Goal: Task Accomplishment & Management: Use online tool/utility

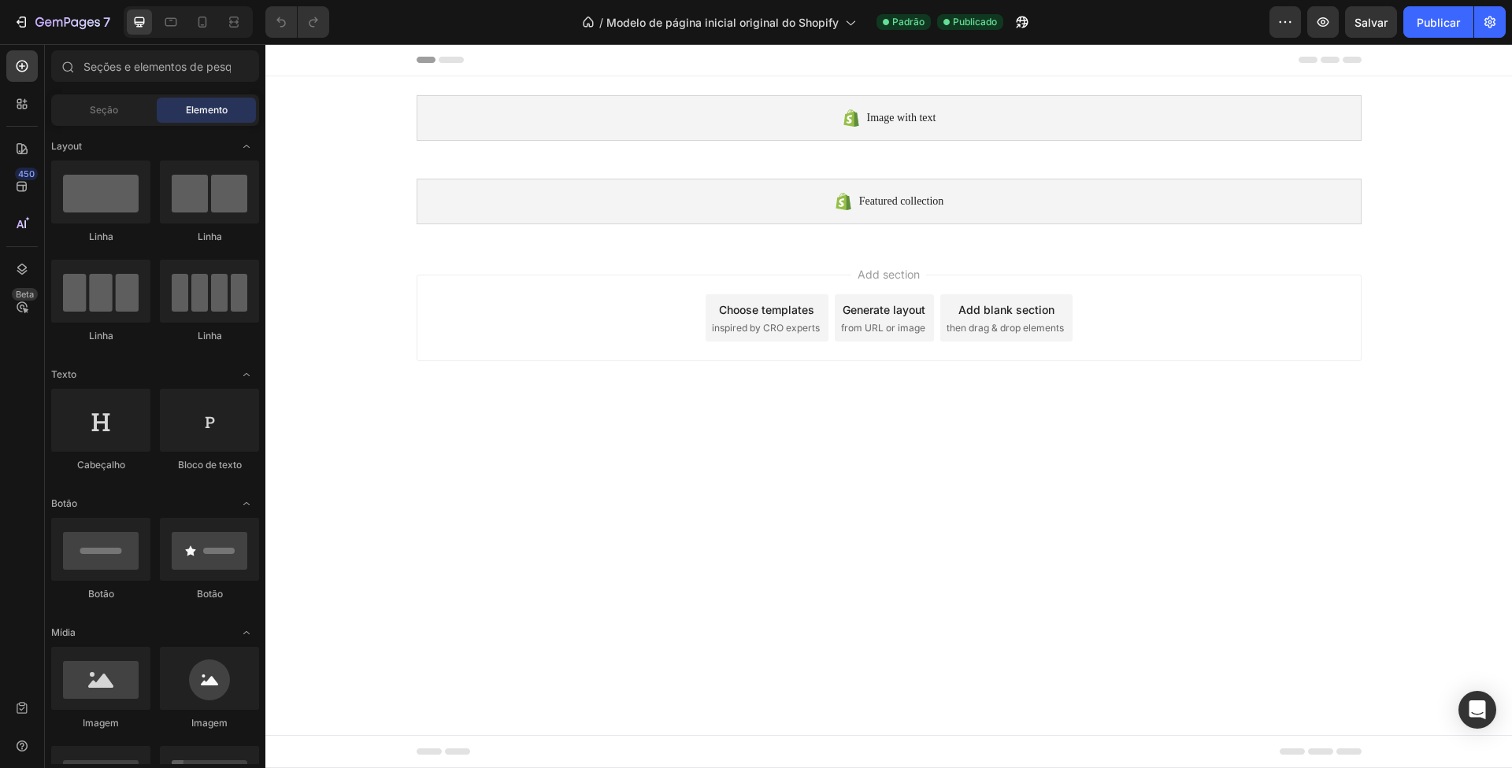
click at [809, 332] on span "inspired by CRO experts" at bounding box center [766, 328] width 108 height 14
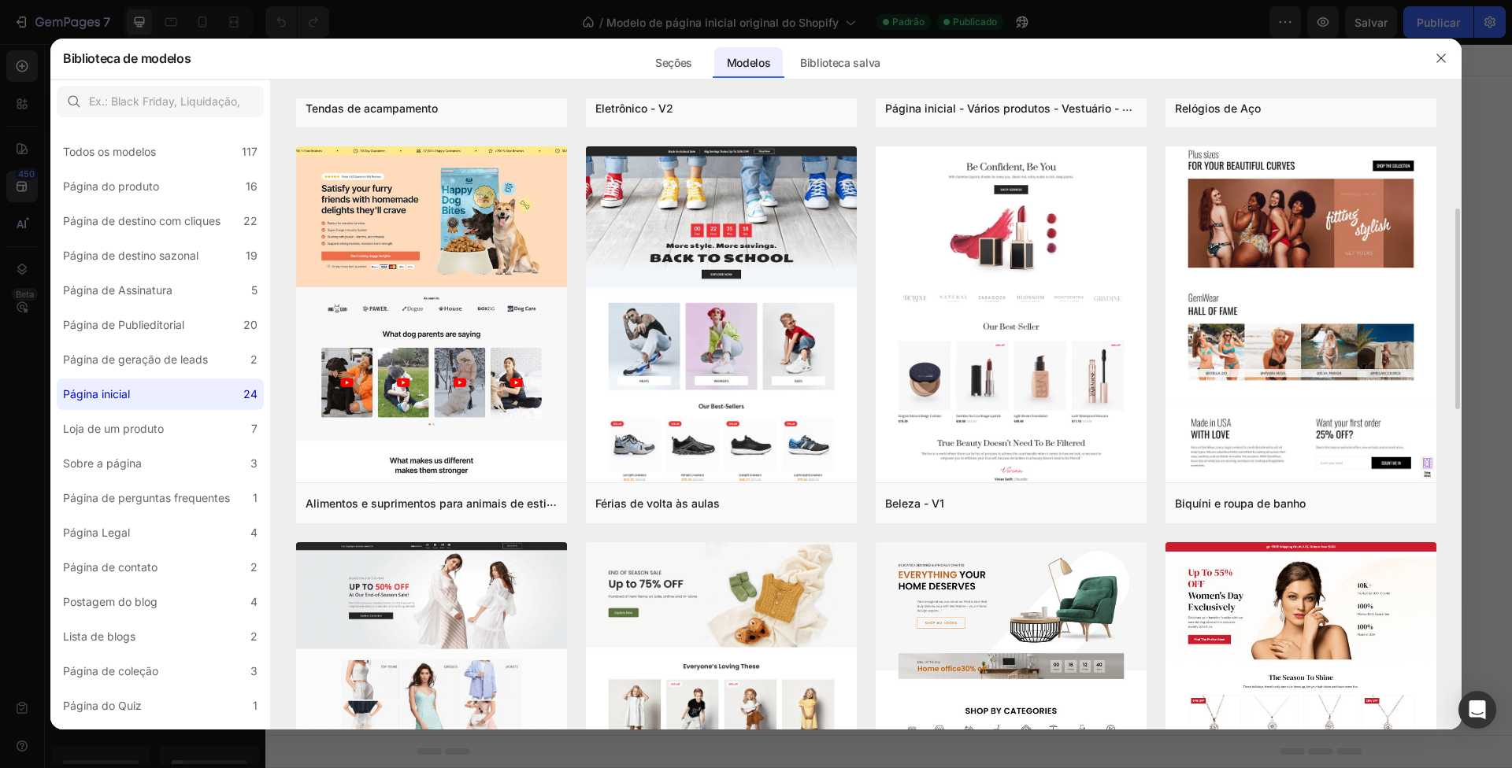
scroll to position [479, 0]
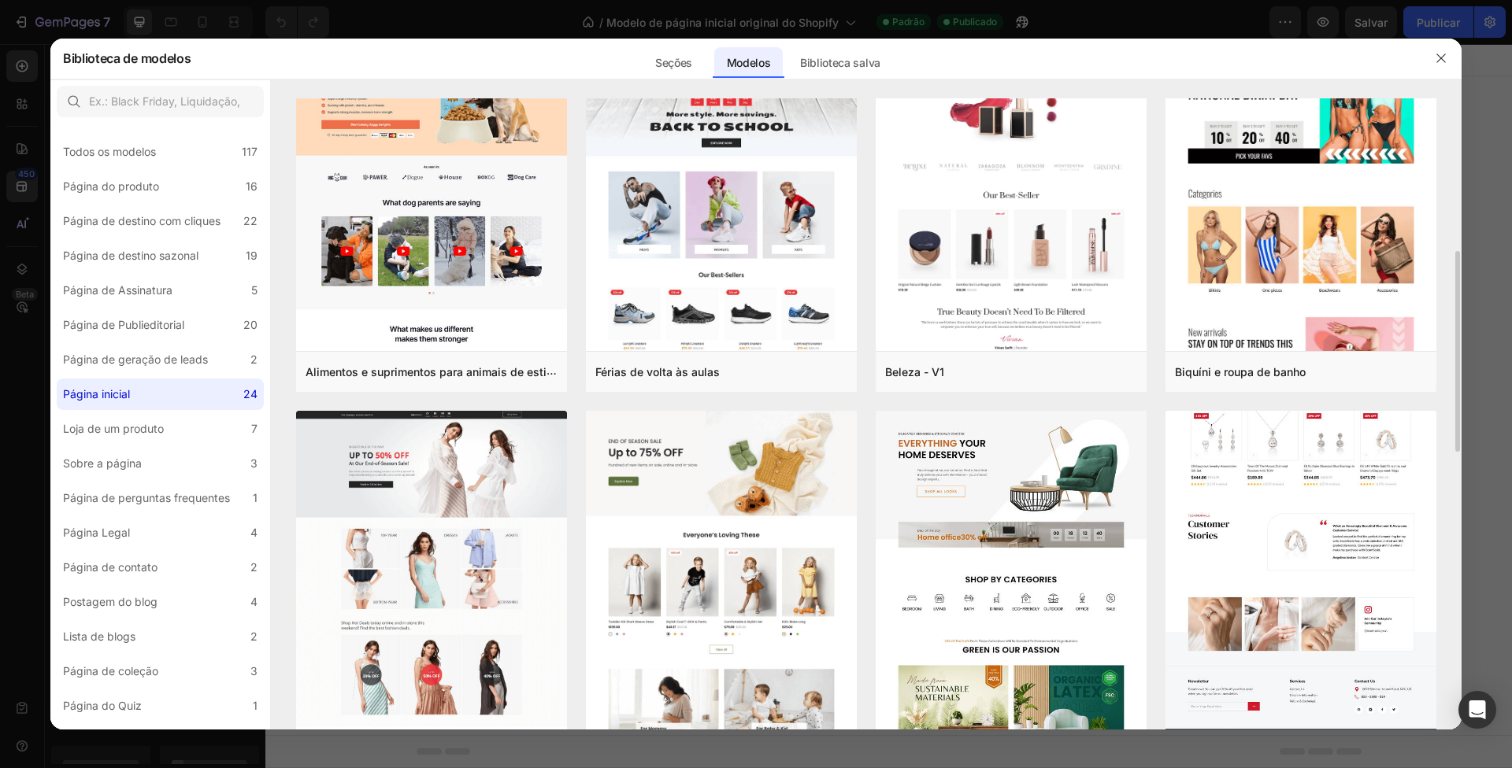
click at [1311, 480] on img at bounding box center [1300, 154] width 271 height 1187
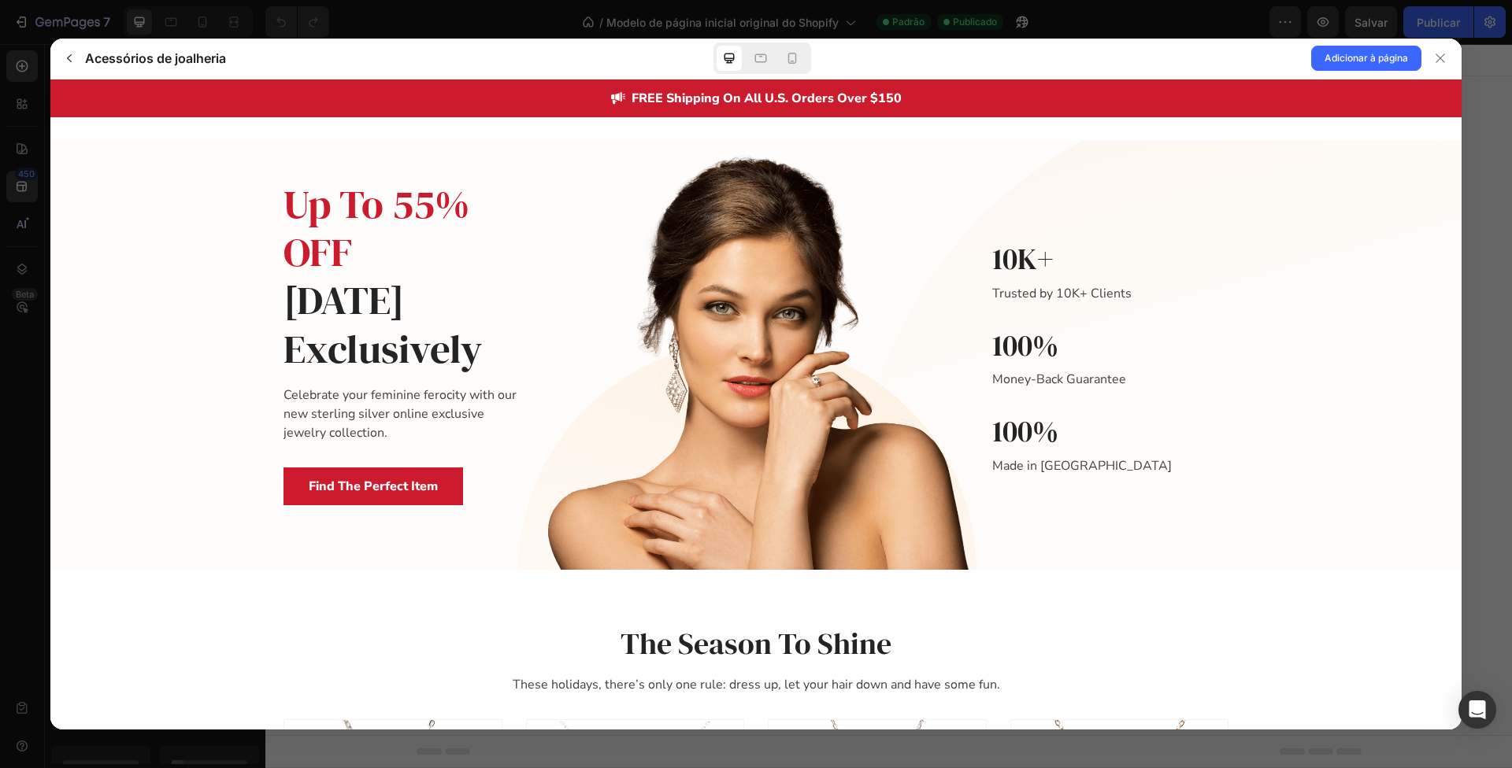
scroll to position [0, 0]
click at [1324, 66] on span "Adicionar à página" at bounding box center [1365, 58] width 83 height 19
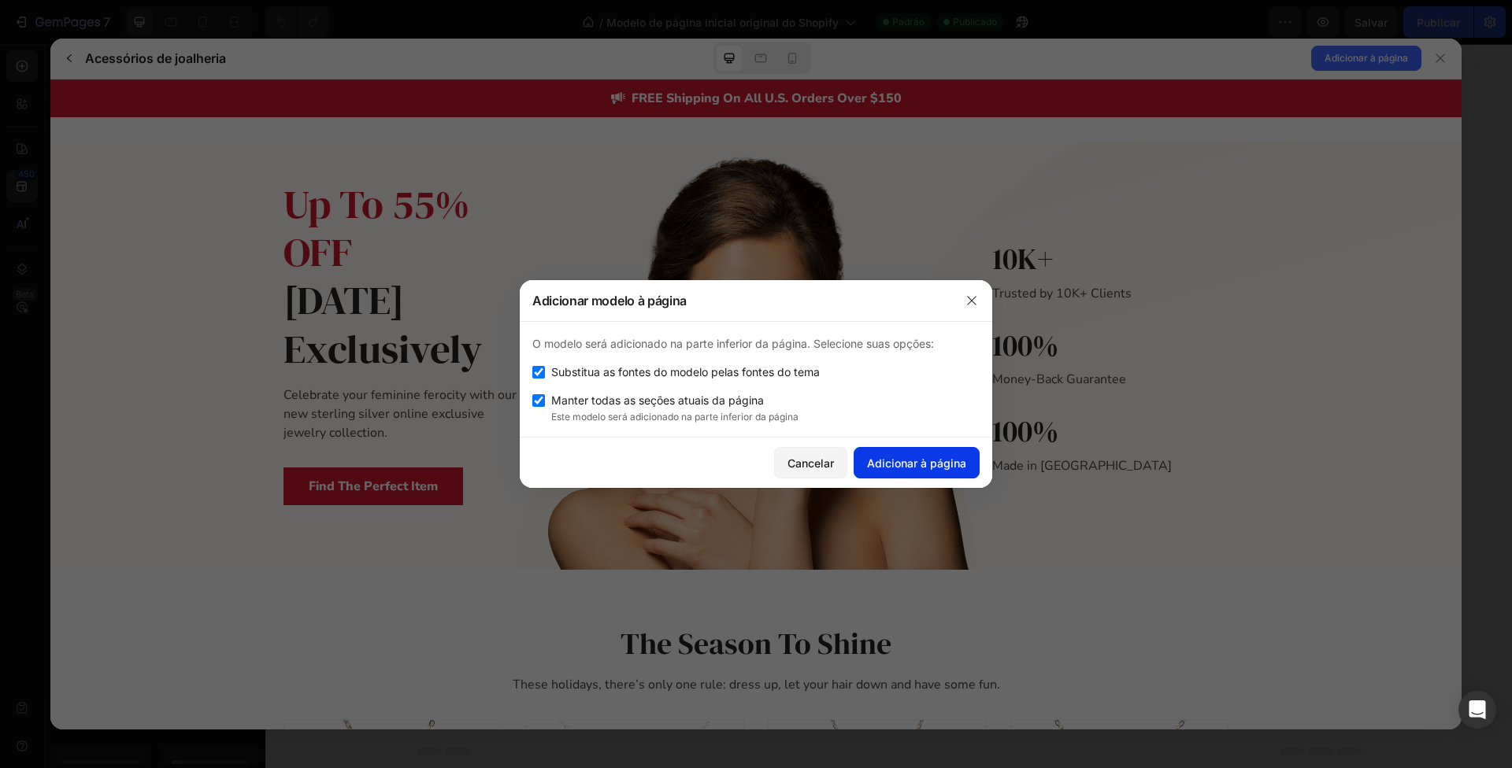
click at [959, 458] on font "Adicionar à página" at bounding box center [916, 463] width 99 height 13
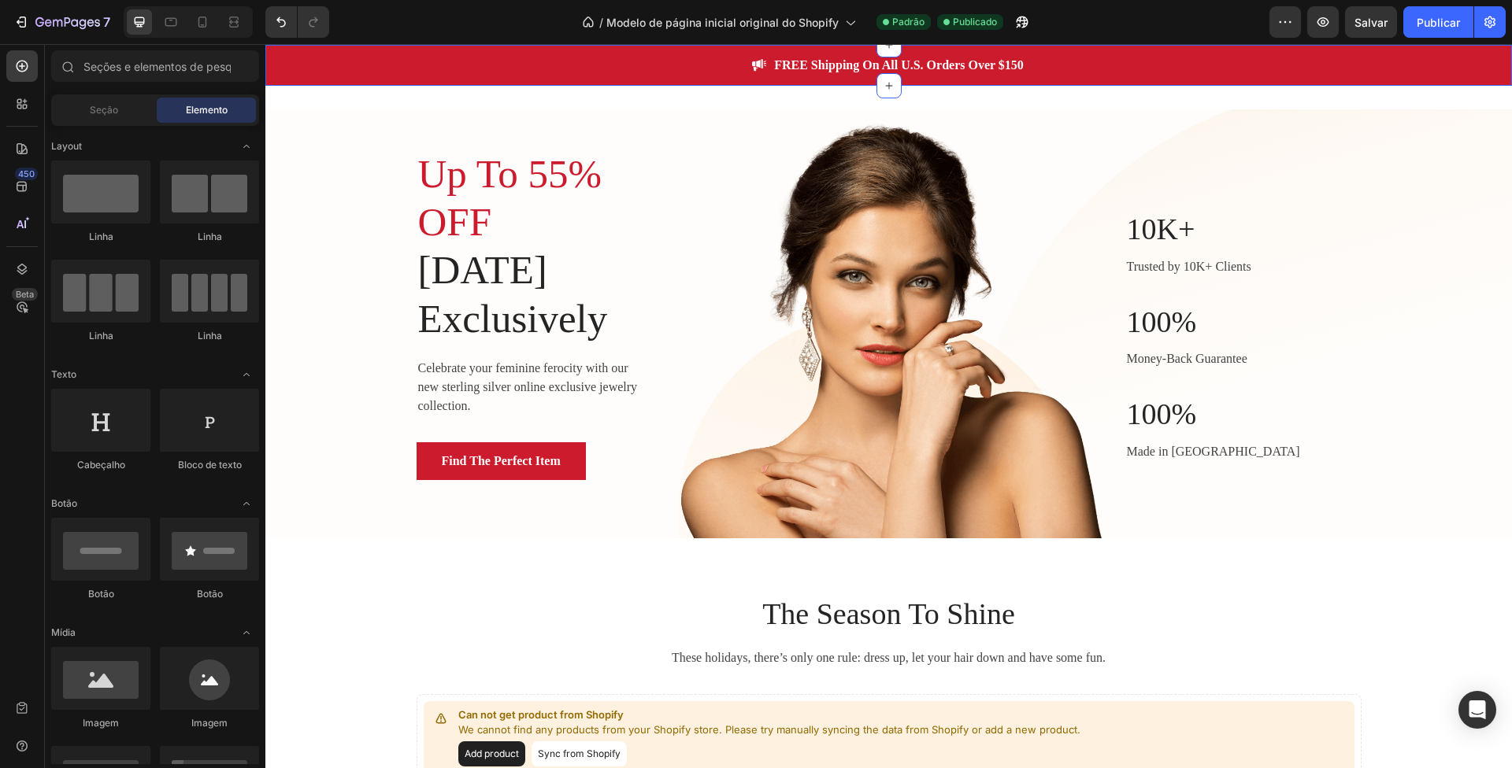
scroll to position [199, 0]
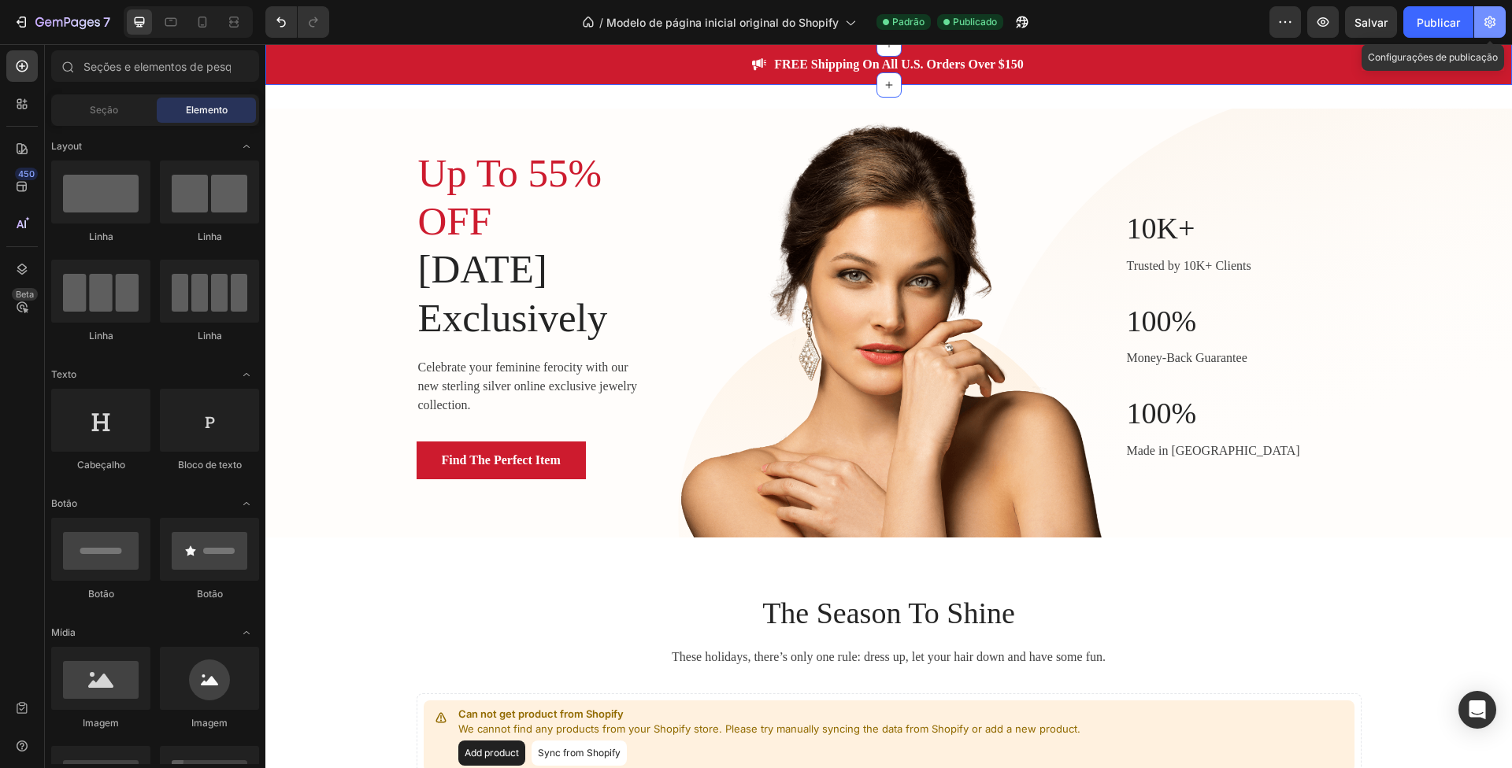
click at [1494, 11] on button "button" at bounding box center [1489, 21] width 31 height 31
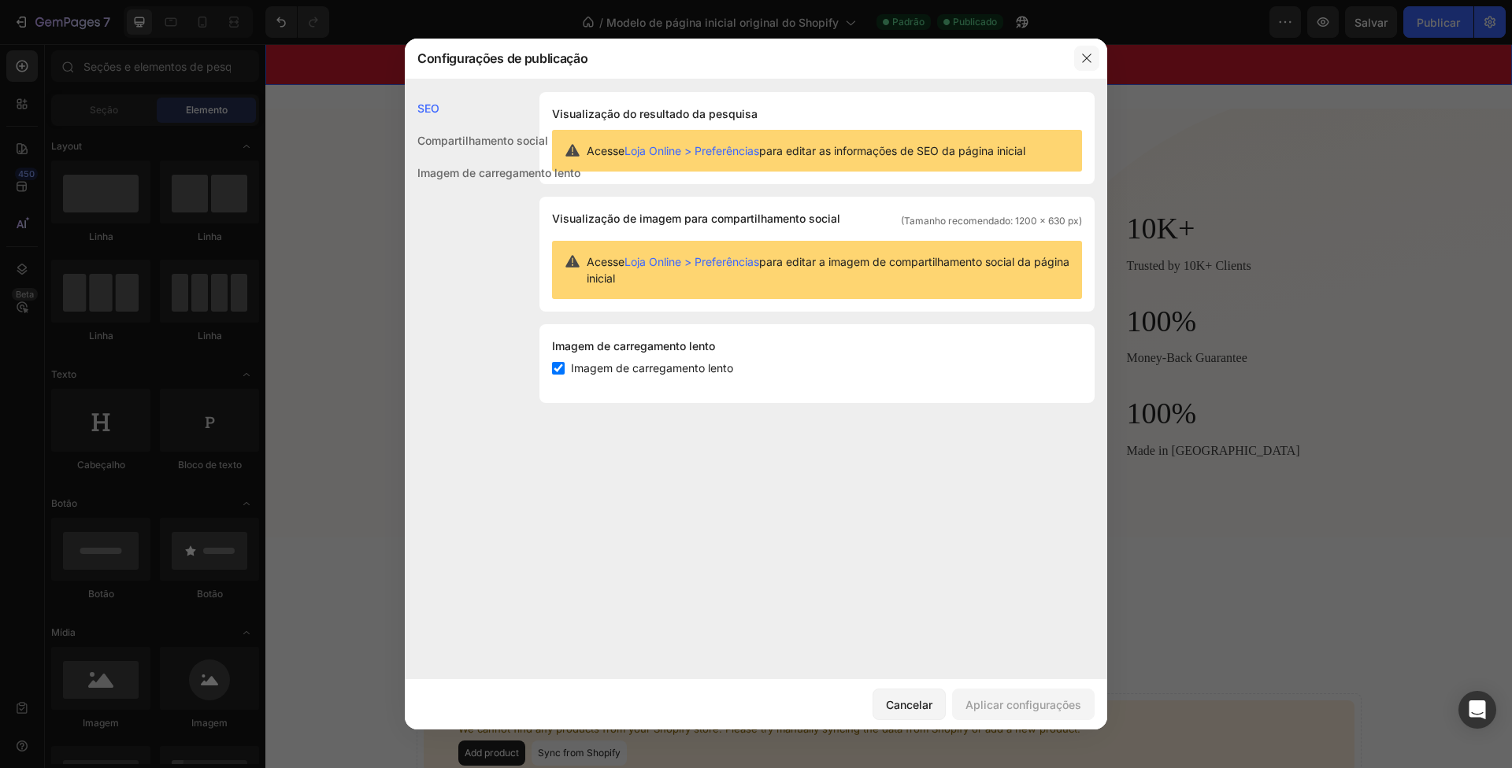
click at [1084, 57] on icon "button" at bounding box center [1086, 58] width 9 height 9
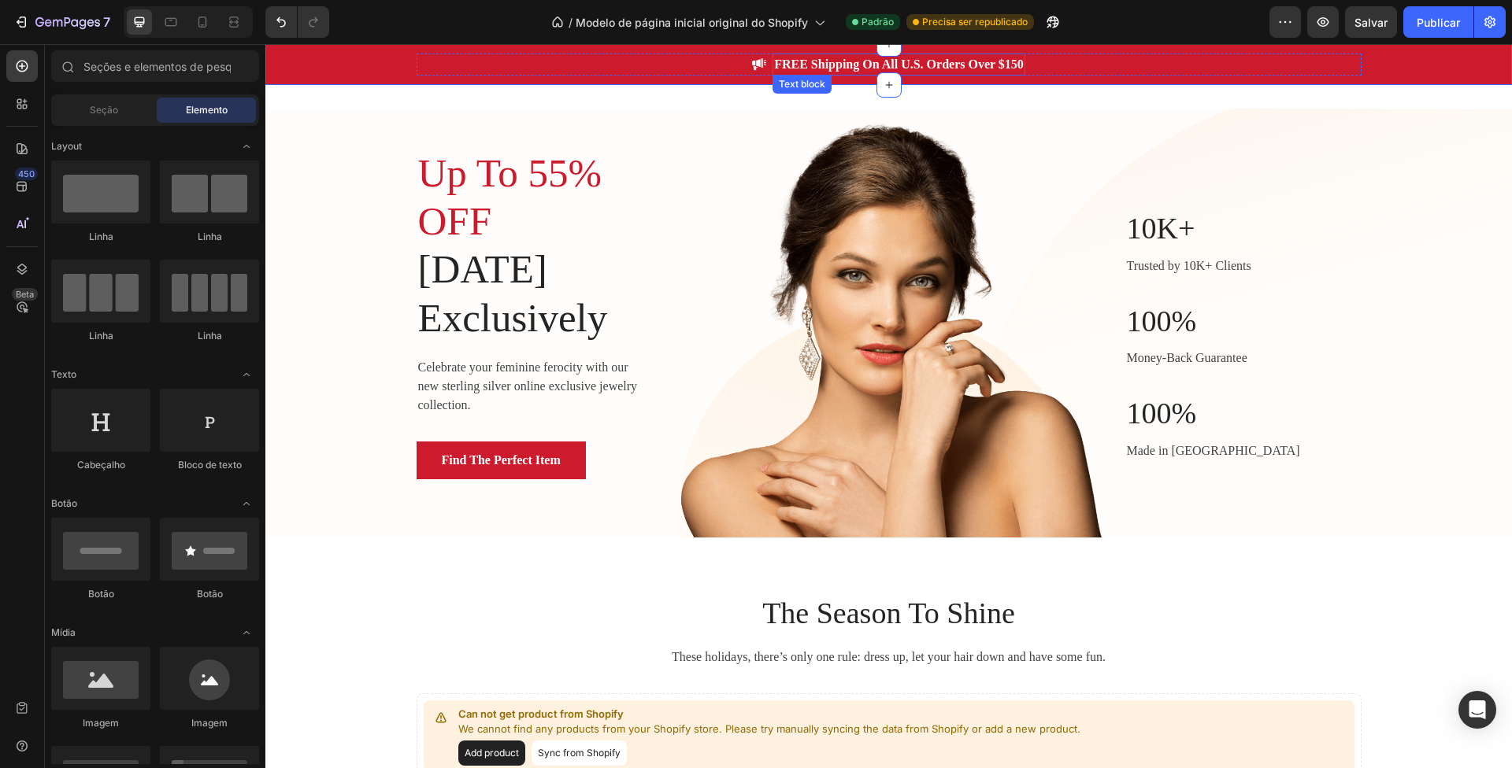
click at [819, 61] on p "FREE Shipping On All U.S. Orders Over $150" at bounding box center [899, 64] width 250 height 19
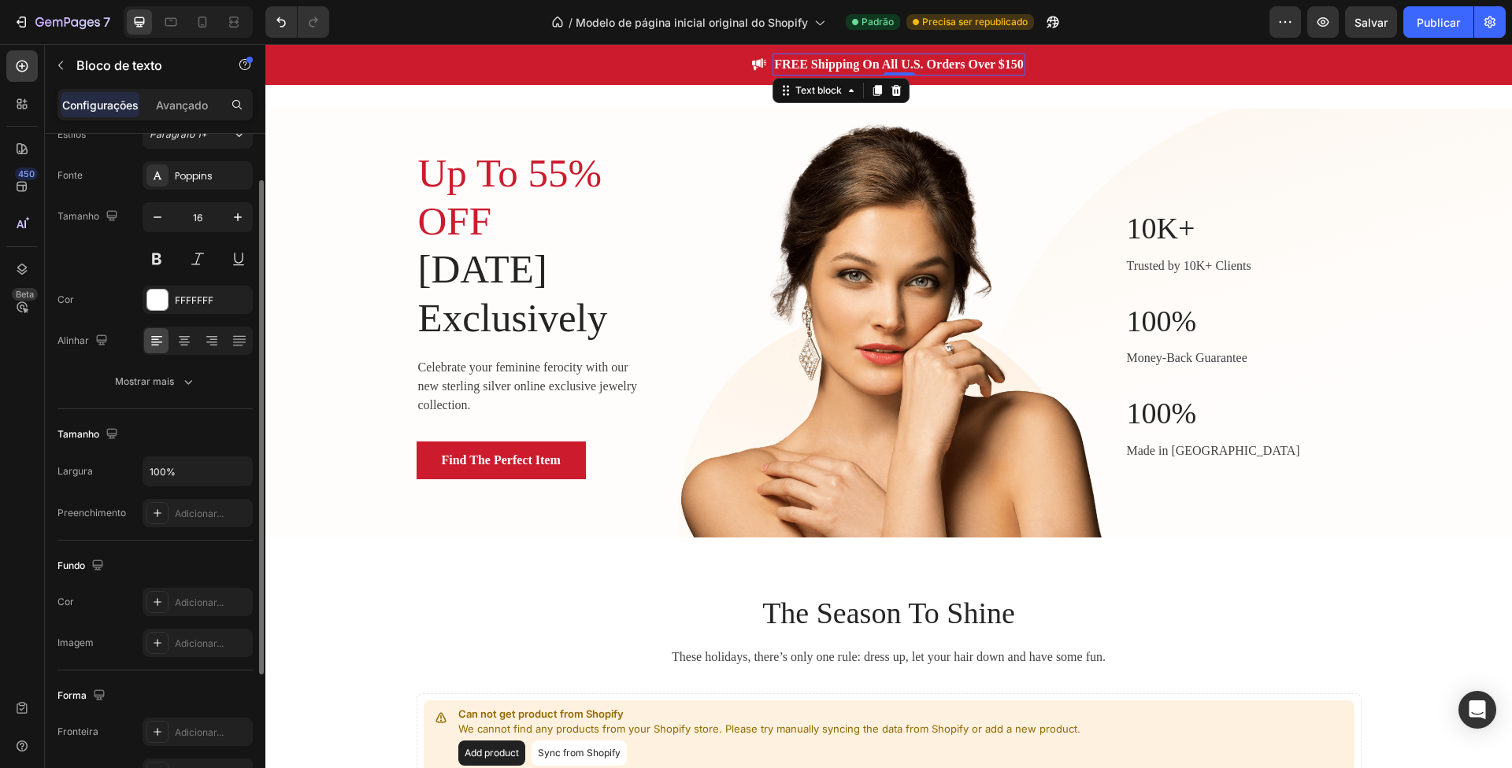
scroll to position [0, 0]
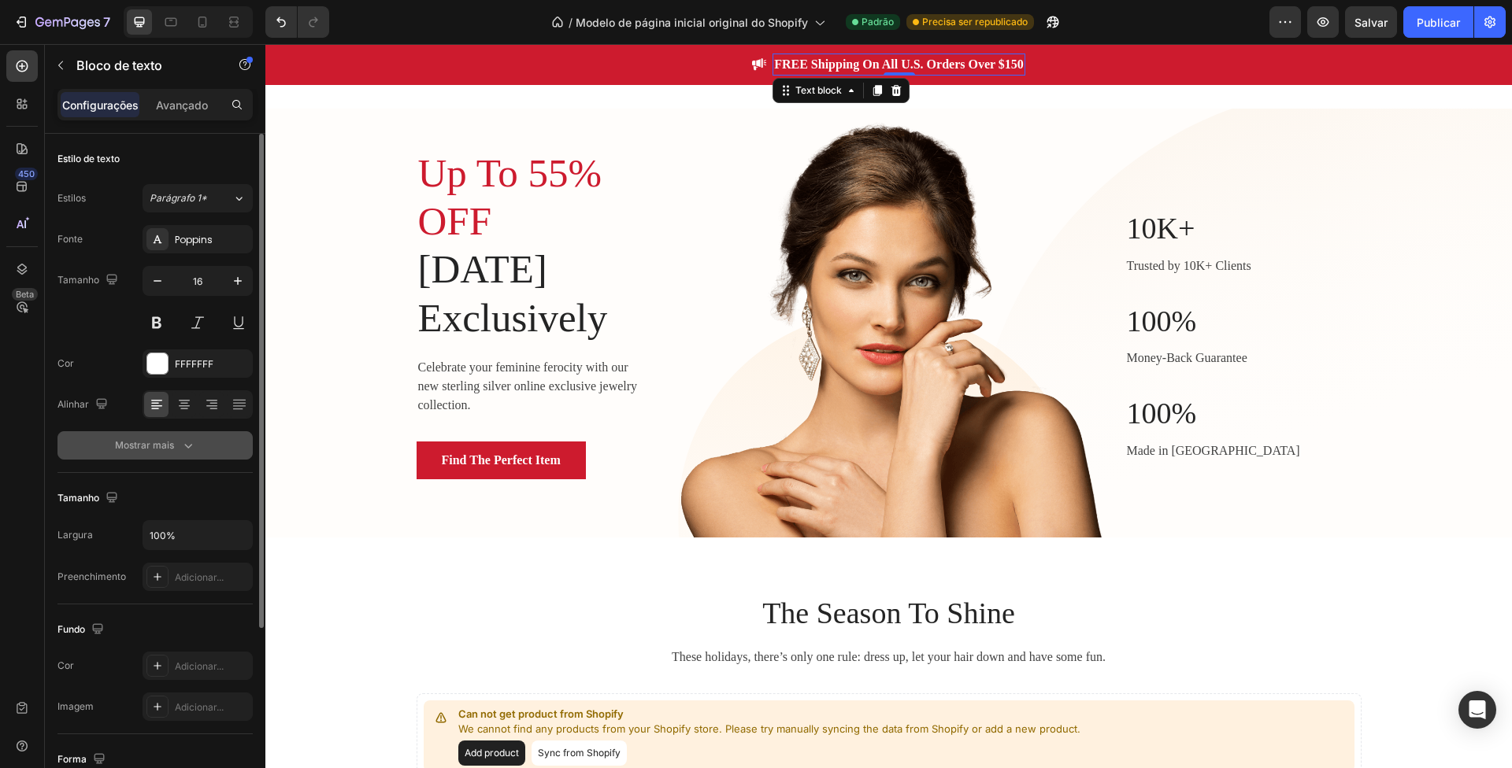
click at [143, 442] on font "Mostrar mais" at bounding box center [144, 445] width 59 height 12
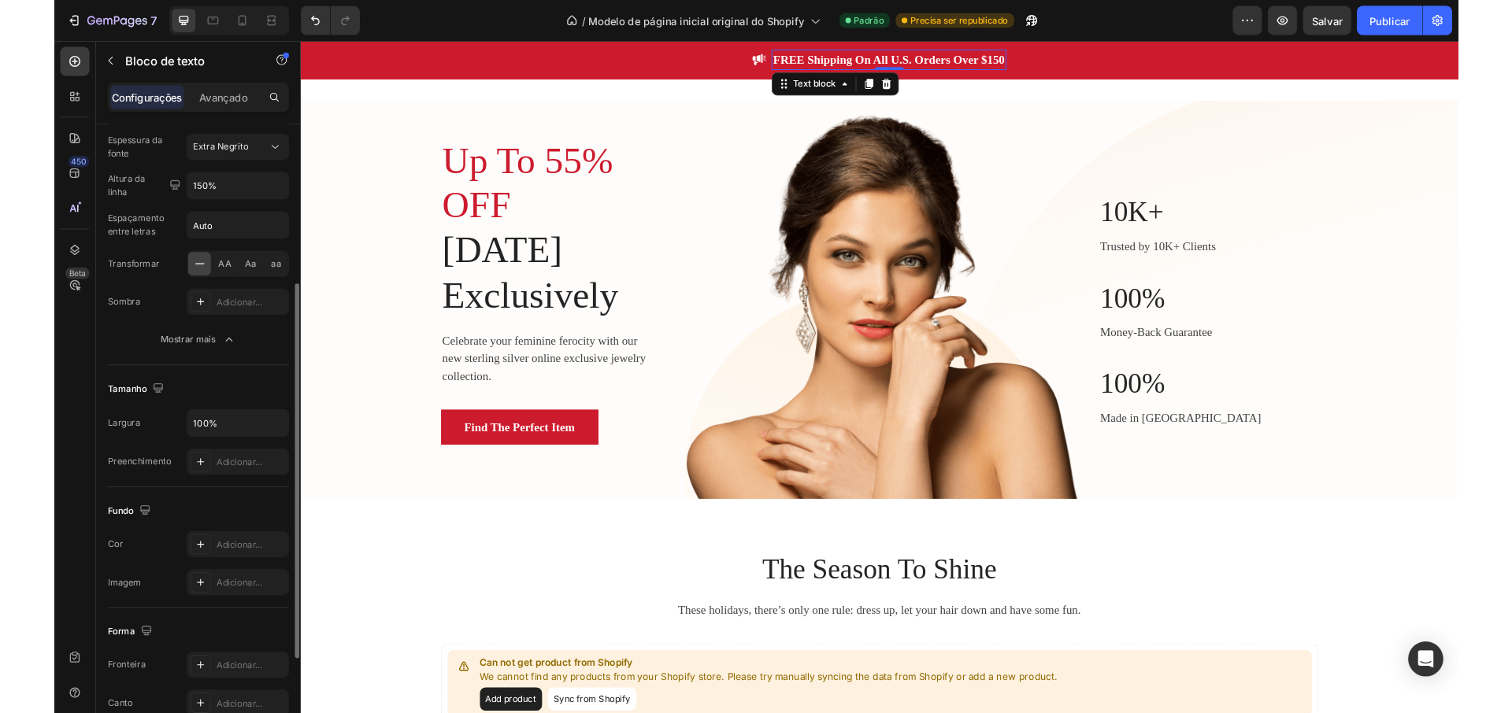
scroll to position [461, 0]
